Goal: Transaction & Acquisition: Subscribe to service/newsletter

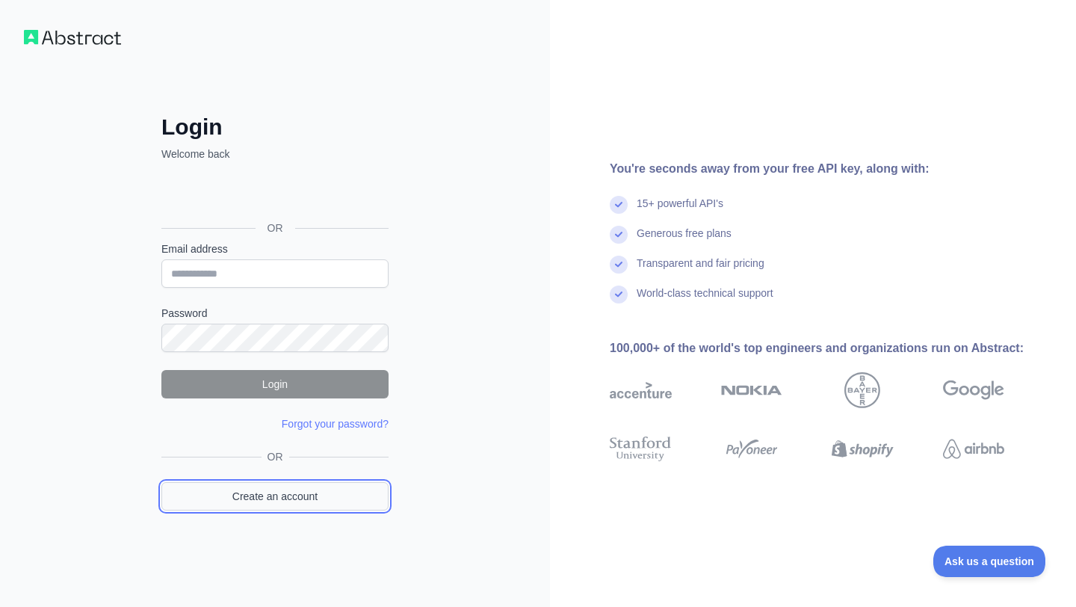
click at [260, 486] on link "Create an account" at bounding box center [274, 496] width 227 height 28
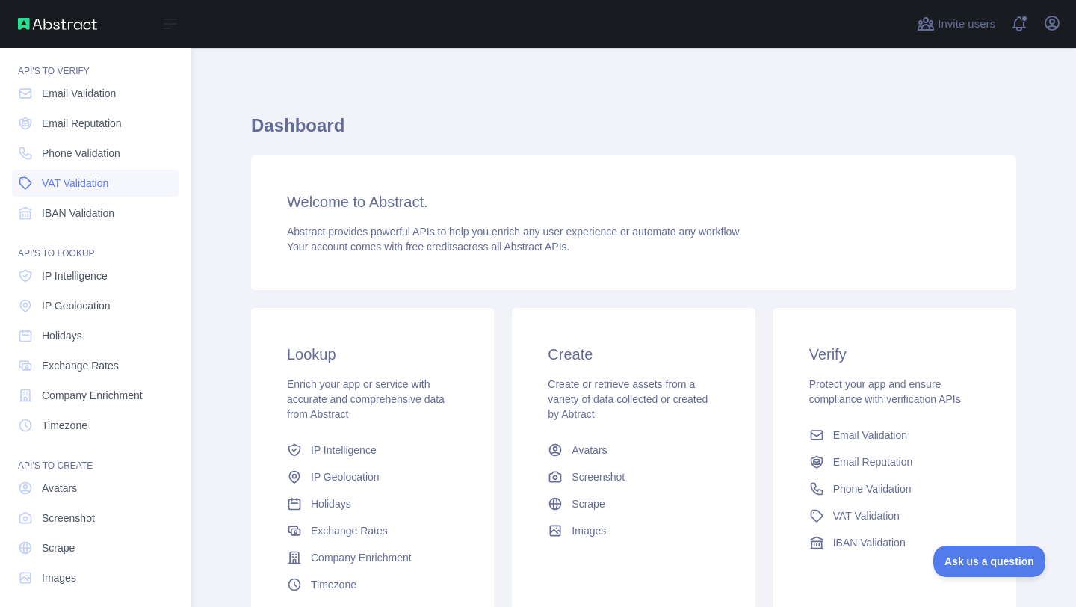
scroll to position [51, 0]
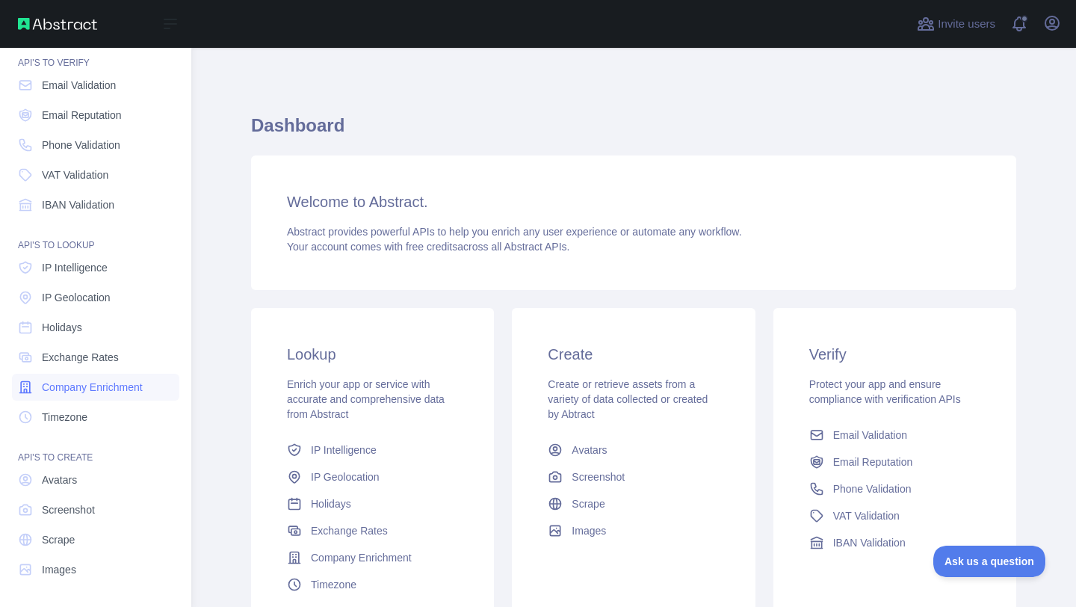
click at [76, 385] on span "Company Enrichment" at bounding box center [92, 387] width 101 height 15
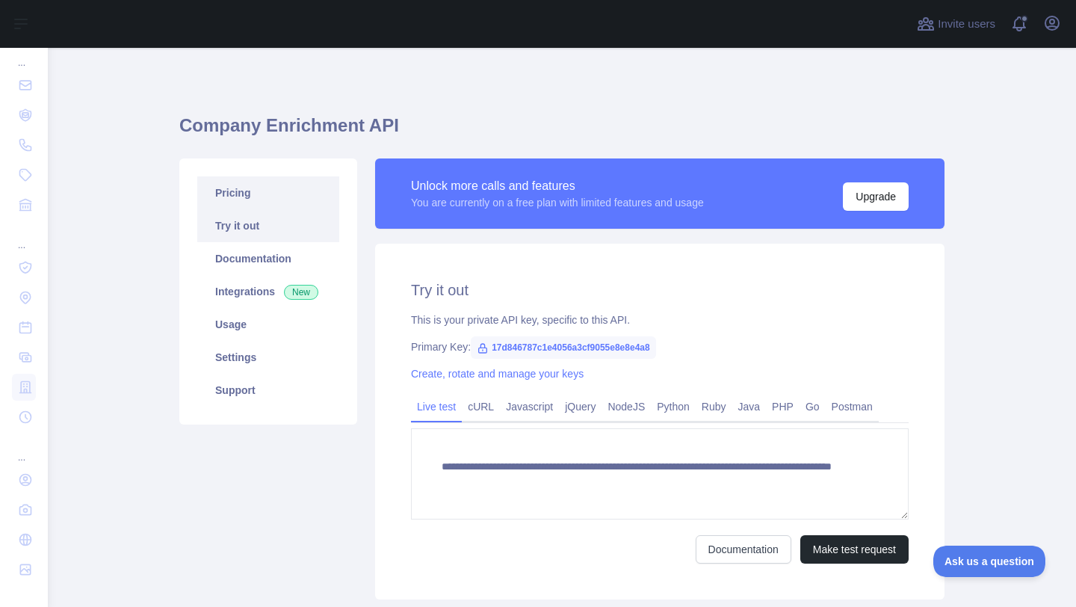
click at [302, 191] on link "Pricing" at bounding box center [268, 192] width 142 height 33
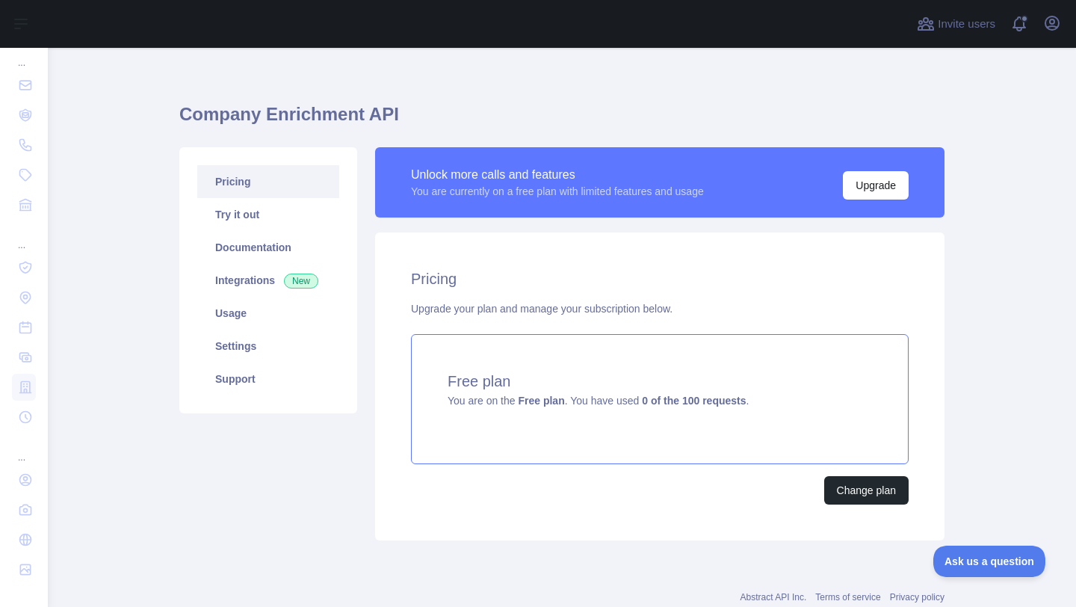
scroll to position [19, 0]
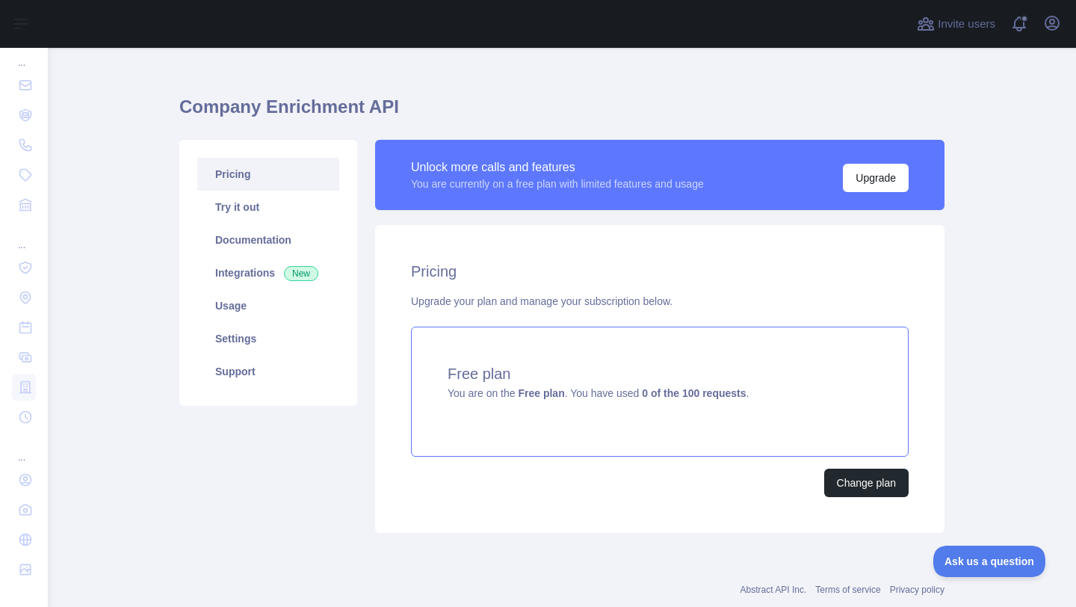
click at [503, 365] on h4 "Free plan" at bounding box center [660, 373] width 424 height 21
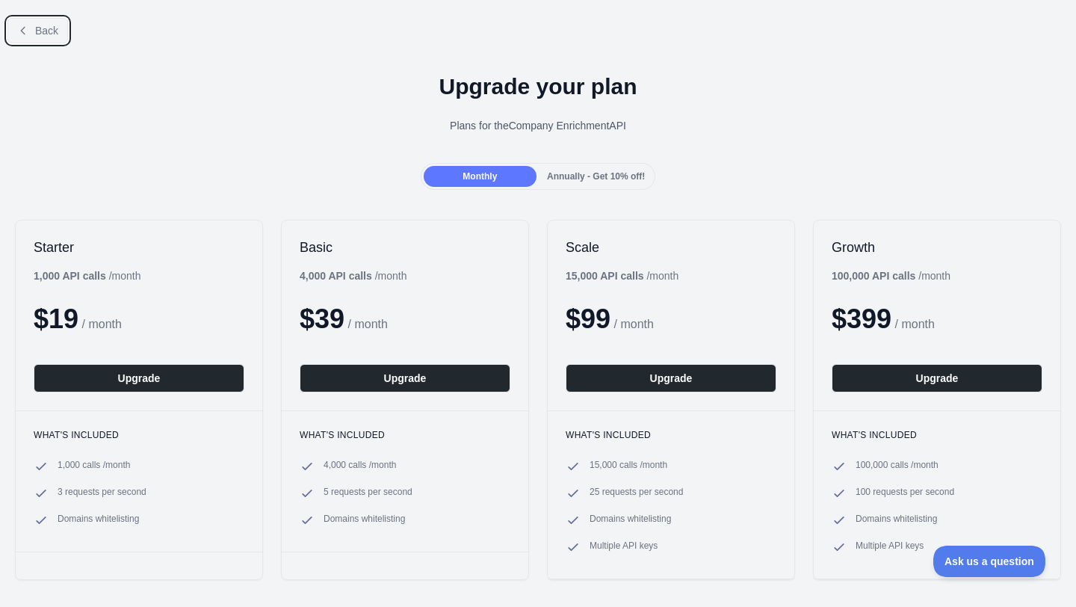
click at [32, 37] on button "Back" at bounding box center [37, 30] width 61 height 25
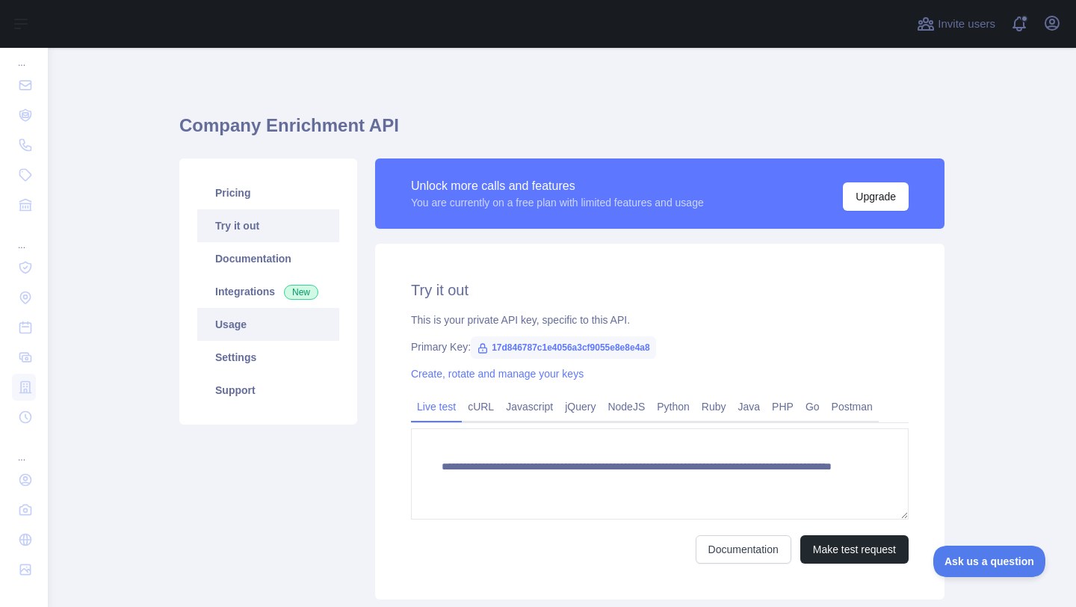
click at [233, 318] on link "Usage" at bounding box center [268, 324] width 142 height 33
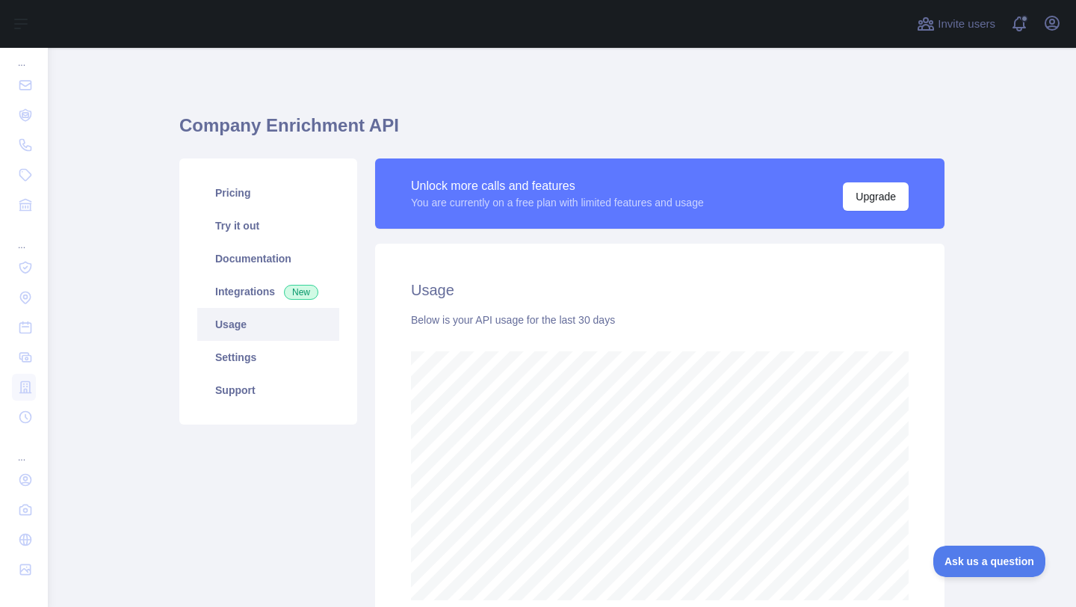
scroll to position [559, 1028]
click at [262, 294] on link "Integrations New" at bounding box center [268, 291] width 142 height 33
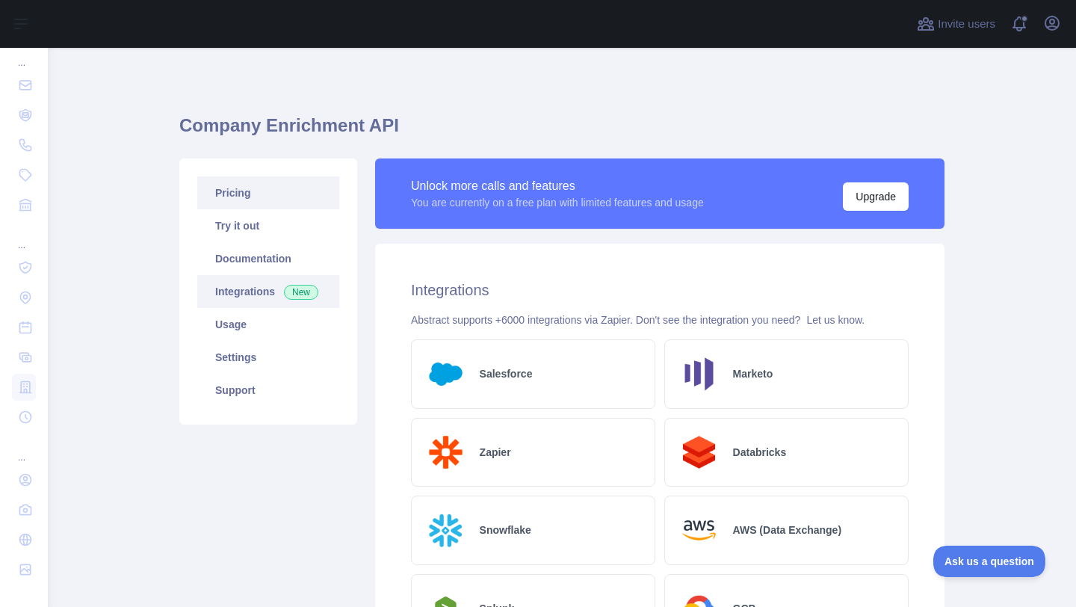
click at [252, 196] on link "Pricing" at bounding box center [268, 192] width 142 height 33
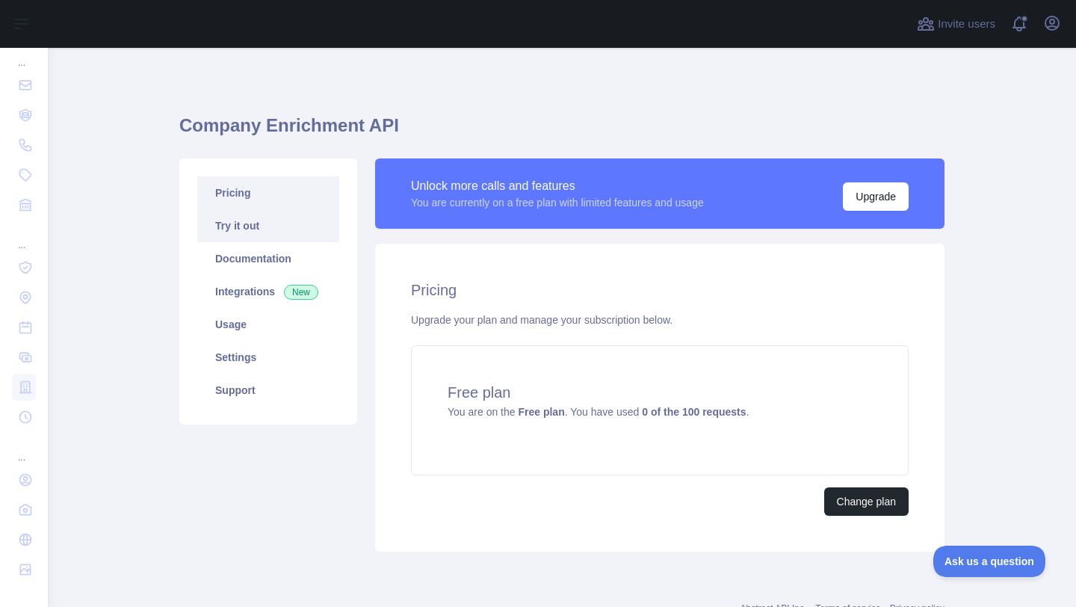
click at [270, 229] on link "Try it out" at bounding box center [268, 225] width 142 height 33
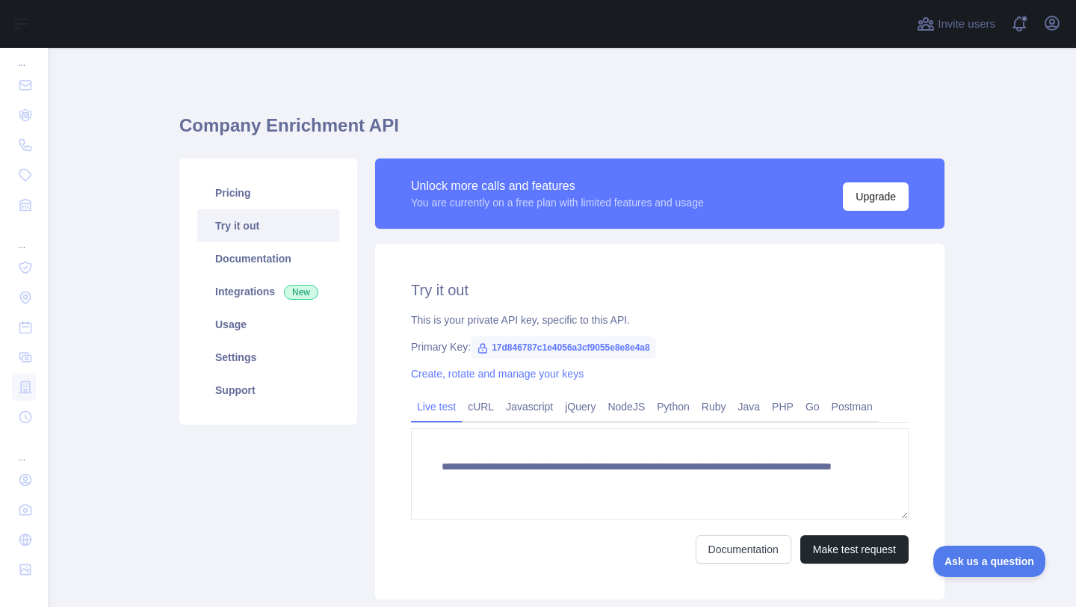
click at [631, 341] on span "17d846787c1e4056a3cf9055e8e8e4a8" at bounding box center [563, 347] width 185 height 22
drag, startPoint x: 690, startPoint y: 350, endPoint x: 492, endPoint y: 348, distance: 198.0
click at [492, 348] on div "Primary Key: 17d846787c1e4056a3cf9055e8e8e4a8" at bounding box center [660, 346] width 498 height 15
copy span "17d846787c1e4056a3cf9055e8e8e4a8"
